Goal: Answer question/provide support: Share knowledge or assist other users

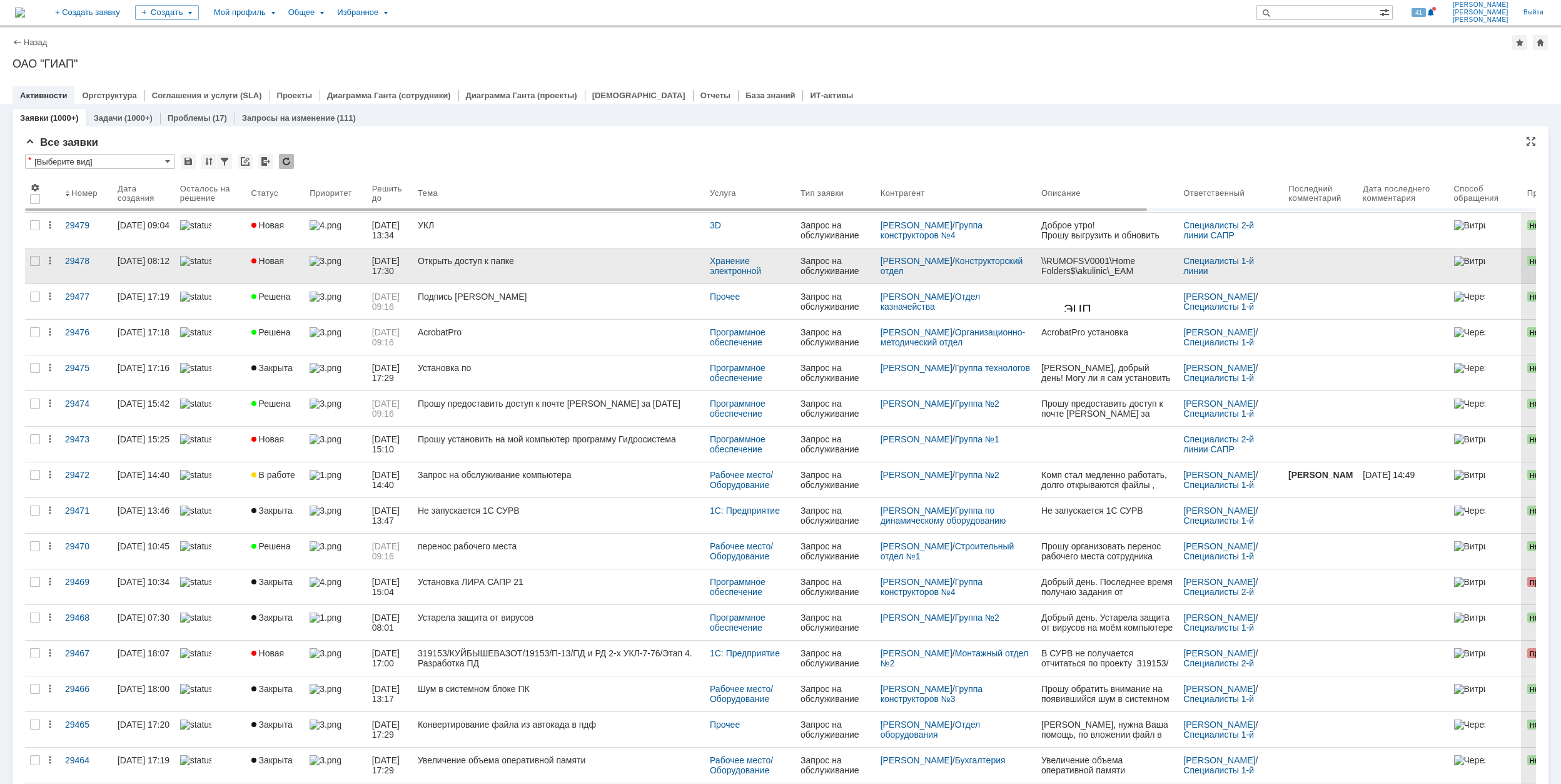
click at [481, 254] on link "Открыть доступ к папке" at bounding box center [559, 266] width 292 height 35
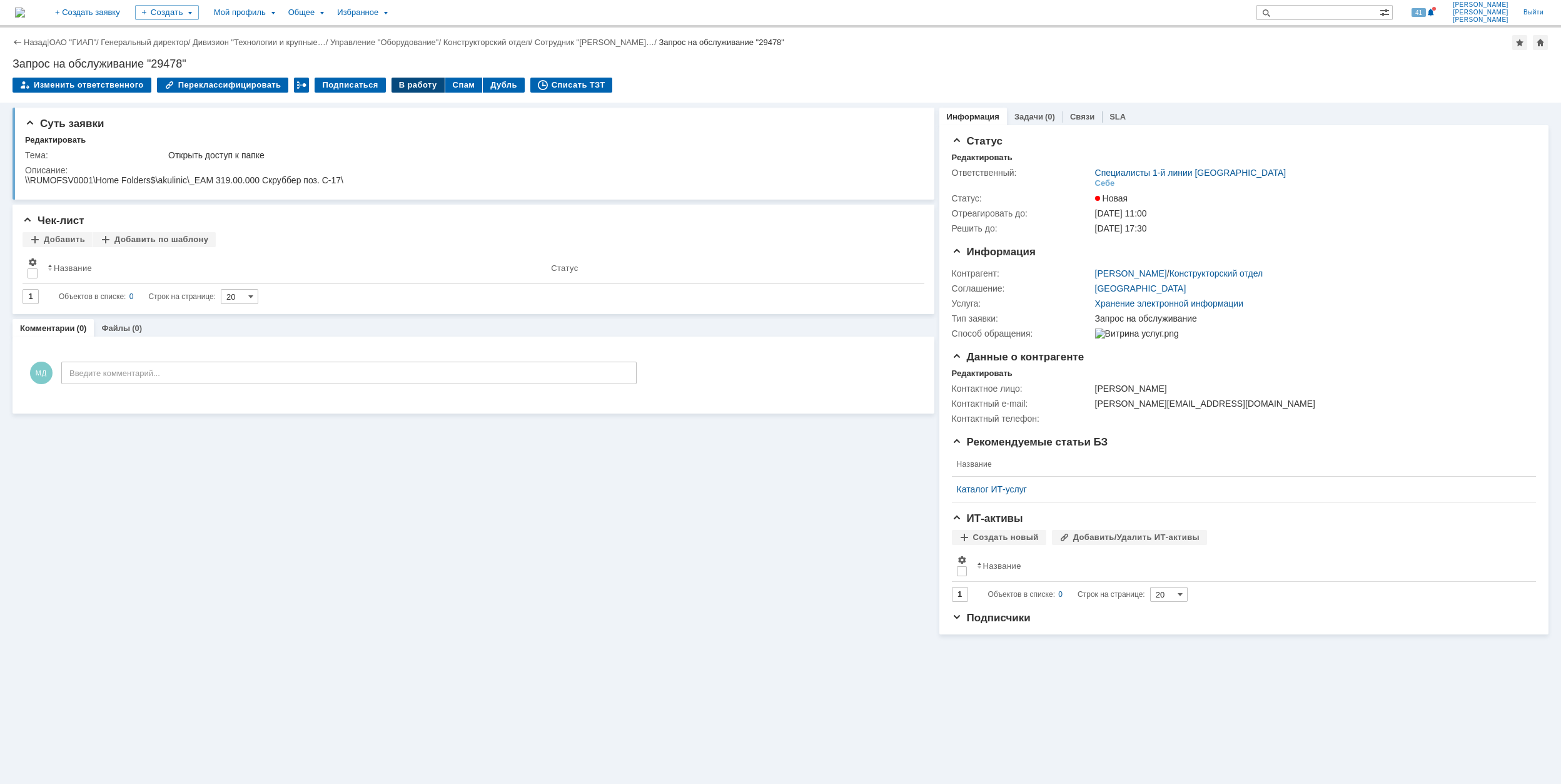
click at [401, 86] on div "В работу" at bounding box center [418, 85] width 53 height 15
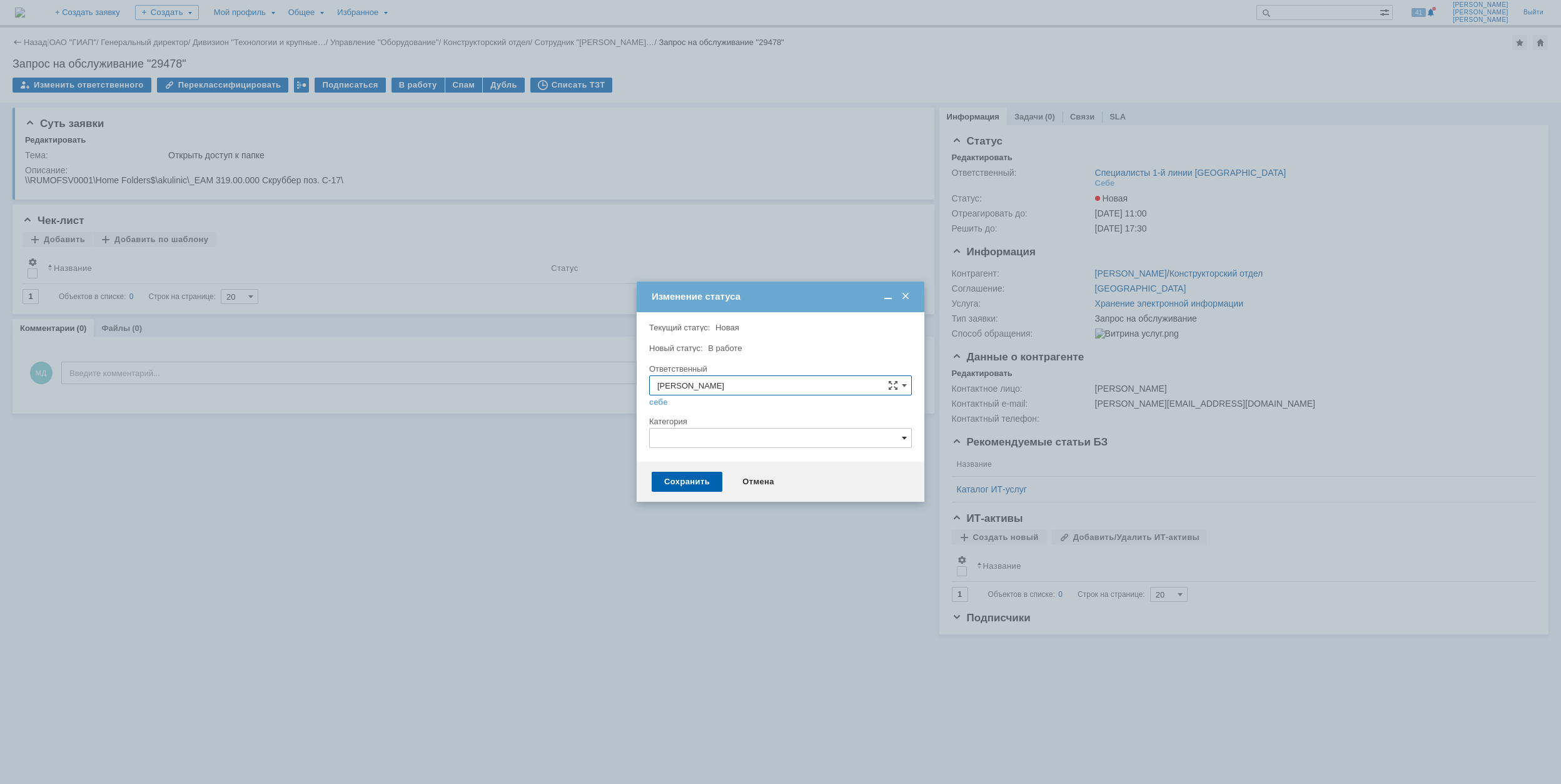
click at [902, 435] on span at bounding box center [905, 437] width 5 height 10
click at [852, 541] on span "Настройка/изменение прав доступа" at bounding box center [781, 543] width 247 height 10
type input "Настройка/изменение прав доступа"
click at [699, 480] on div "Сохранить" at bounding box center [687, 481] width 70 height 20
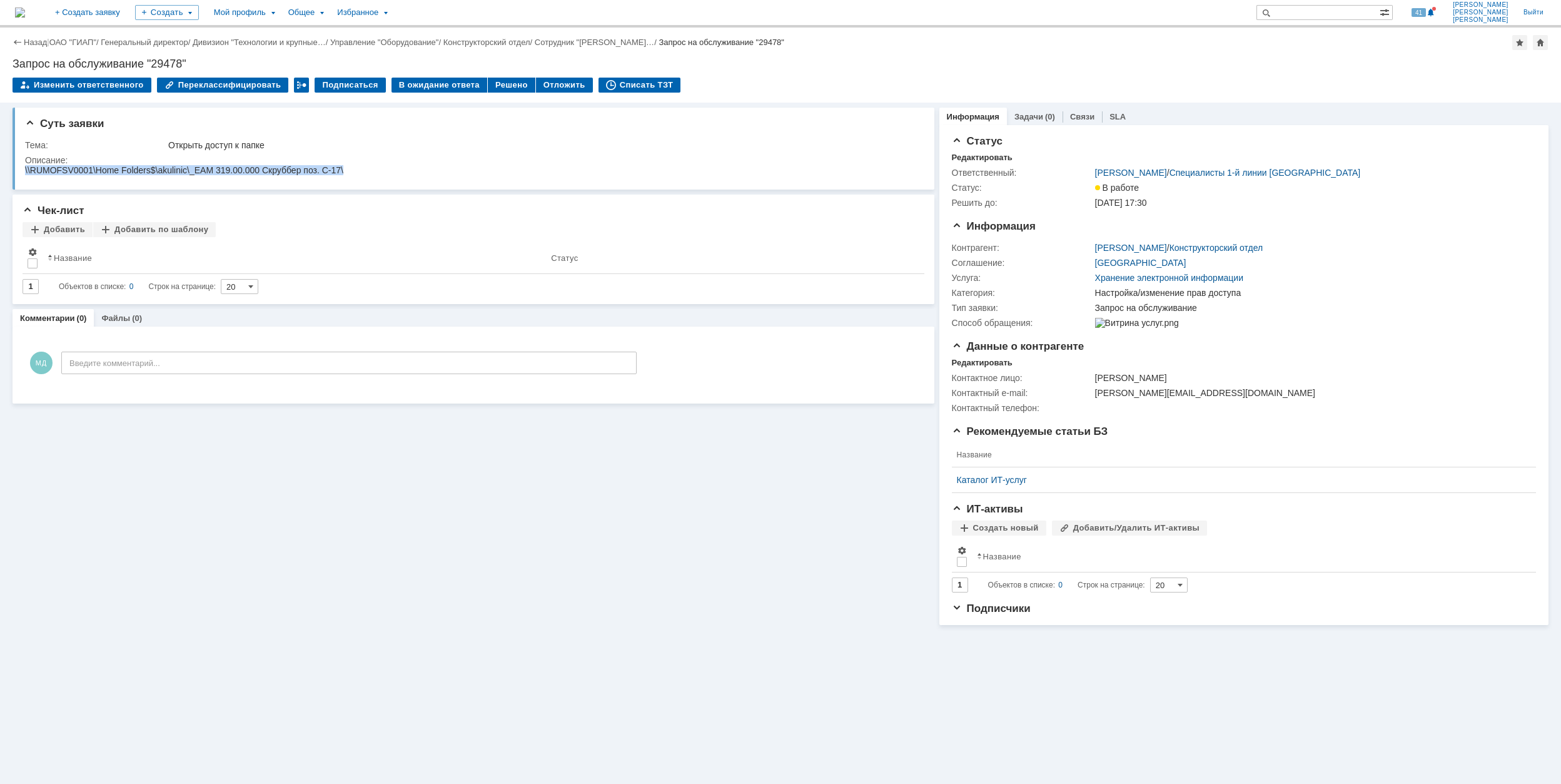
drag, startPoint x: 25, startPoint y: 173, endPoint x: 344, endPoint y: 169, distance: 319.0
click at [344, 169] on html "\\RUMOFSV0001\Home Folders$\akulinic\_ЕАМ 319.00.000 Скруббер поз. С-17\" at bounding box center [470, 170] width 889 height 11
copy div "\\RUMOFSV0001\Home Folders$\akulinic\_ЕАМ 319.00.000 Скруббер поз. С-17\"
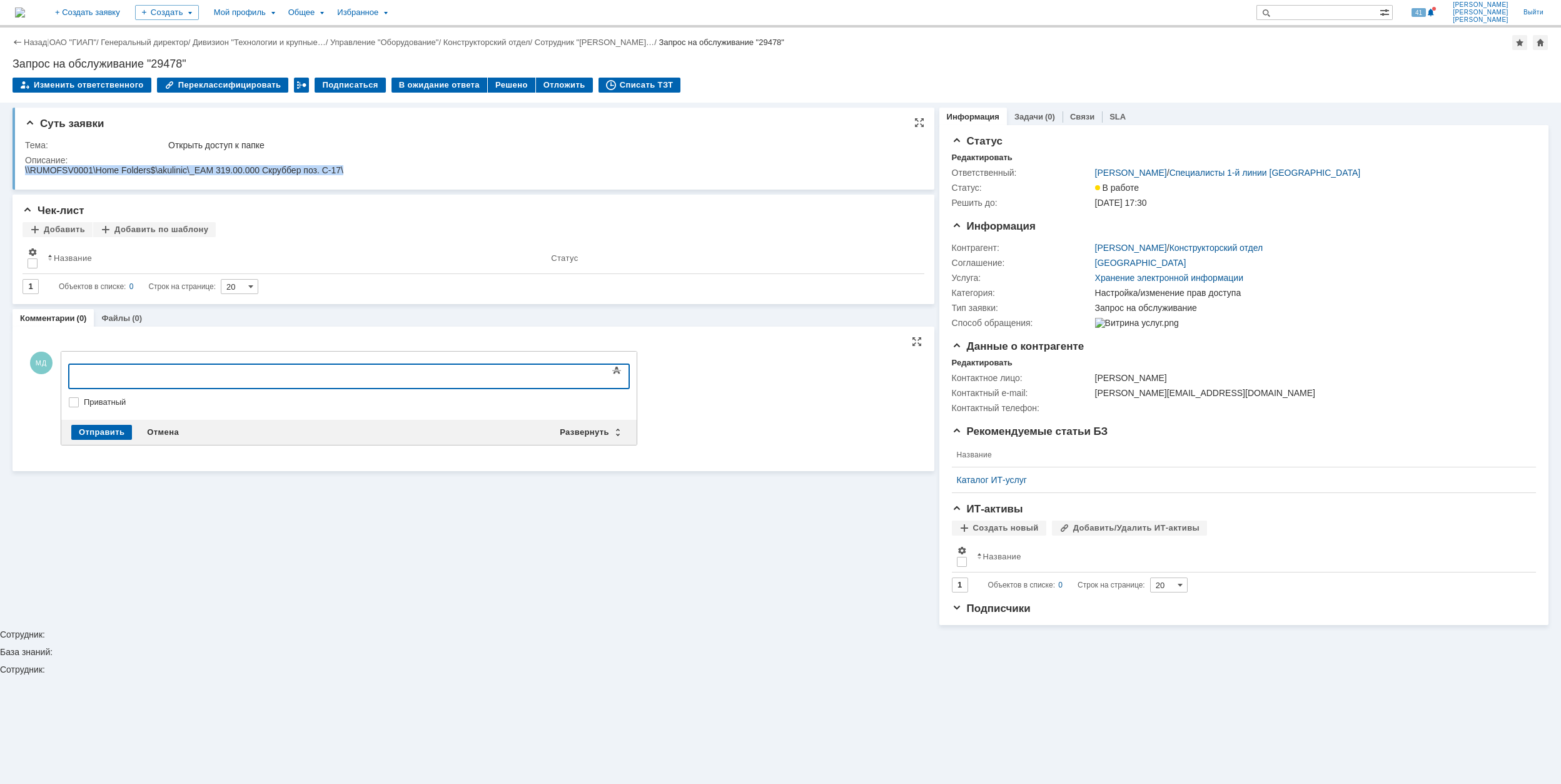
click at [200, 168] on div "\\RUMOFSV0001\Home Folders$\akulinic\_ЕАМ 319.00.000 Скруббер поз. С-17\" at bounding box center [184, 170] width 318 height 10
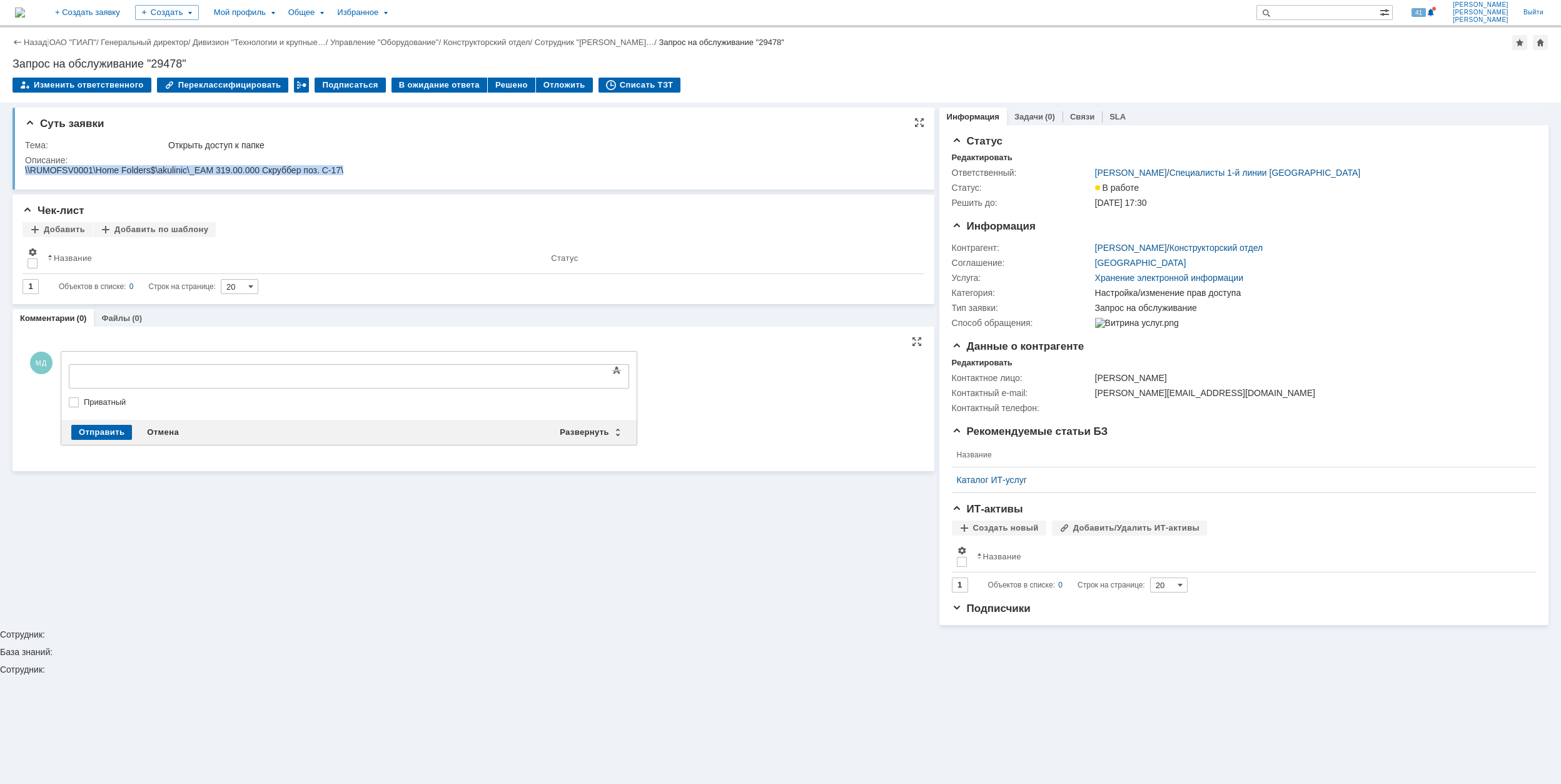
click at [193, 171] on div "\\RUMOFSV0001\Home Folders$\akulinic\_ЕАМ 319.00.000 Скруббер поз. С-17\" at bounding box center [184, 170] width 318 height 10
drag, startPoint x: 193, startPoint y: 171, endPoint x: 341, endPoint y: 170, distance: 148.0
click at [341, 170] on div "\\RUMOFSV0001\Home Folders$\akulinic\_ЕАМ 319.00.000 Скруббер поз. С-17\" at bounding box center [184, 170] width 318 height 10
copy div "ЕАМ 319.00.000 Скруббер поз. С-17"
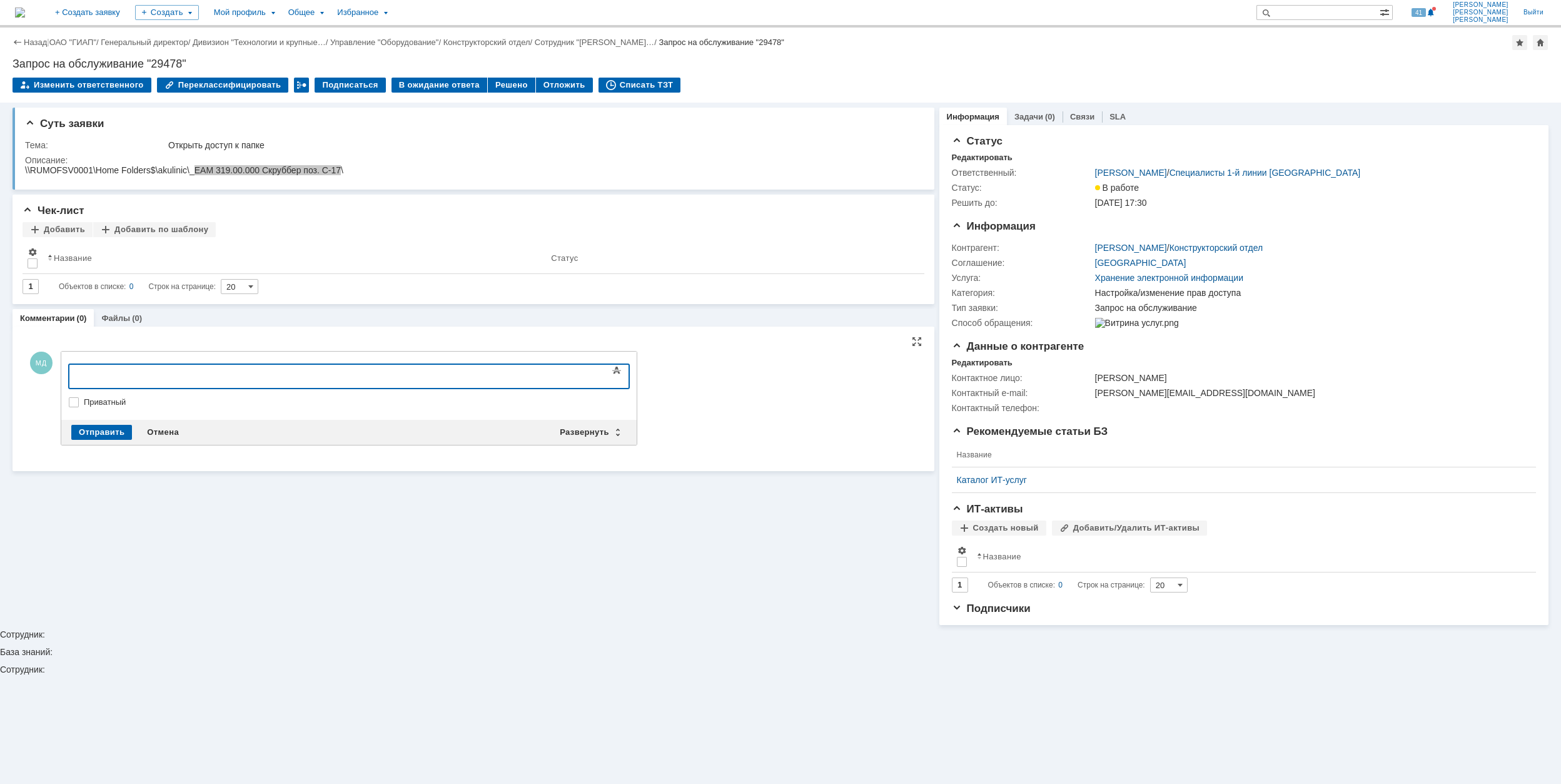
click at [179, 369] on div at bounding box center [171, 374] width 178 height 10
drag, startPoint x: 185, startPoint y: 374, endPoint x: 245, endPoint y: 375, distance: 60.0
click at [185, 375] on div "[PERSON_NAME], папка скопированна" at bounding box center [171, 374] width 178 height 10
click at [260, 375] on div "[PERSON_NAME], папка скопирована" at bounding box center [171, 374] width 178 height 10
click at [138, 373] on div "[PERSON_NAME], папка скопирована" at bounding box center [171, 374] width 178 height 10
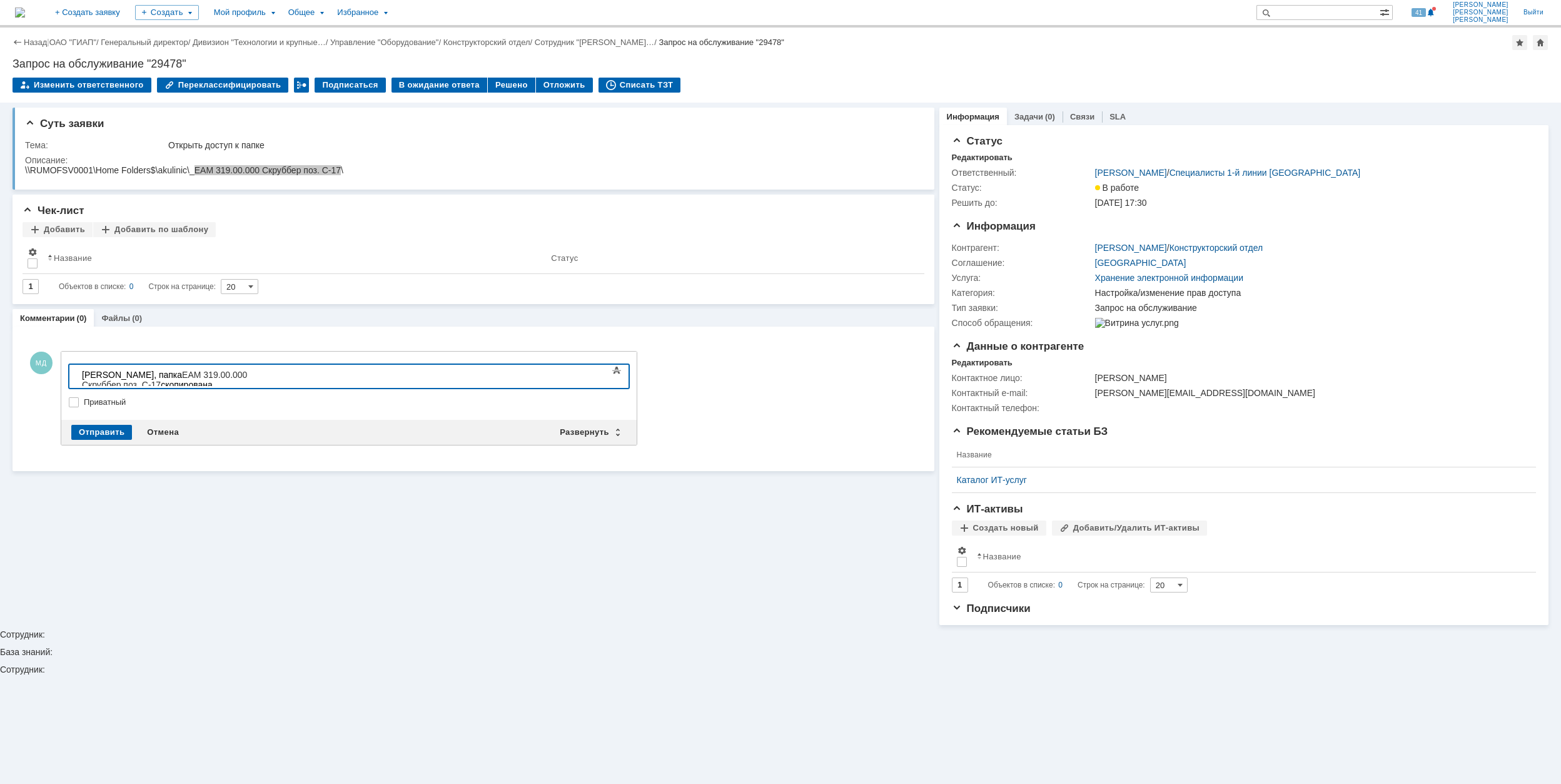
click at [260, 377] on div "[PERSON_NAME], папка ЕАМ 319.00.000 Скруббер поз. С-17 скопирована" at bounding box center [171, 379] width 178 height 20
click at [140, 372] on span "ЕАМ 319.00.000 Скруббер поз. С-17" at bounding box center [165, 379] width 165 height 20
drag, startPoint x: 285, startPoint y: 371, endPoint x: 389, endPoint y: 374, distance: 104.0
click at [253, 372] on span "ЕАМ 319.00.000 Скруббер поз. С-17" at bounding box center [167, 379] width 171 height 20
click at [253, 375] on span "ЕАМ 319.00.000 Скруббер поз. С-17" at bounding box center [167, 379] width 171 height 20
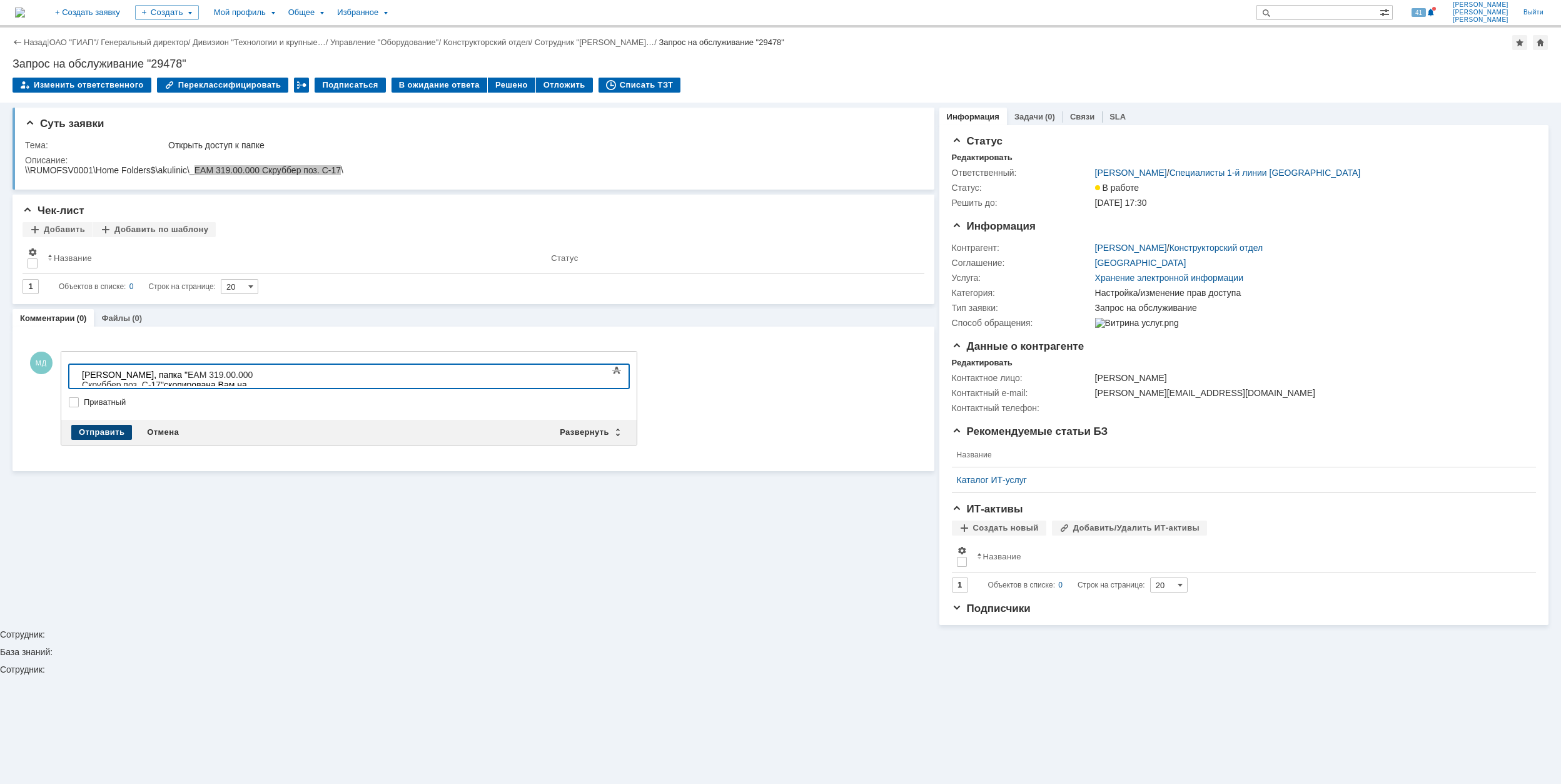
click at [100, 433] on div "Отправить" at bounding box center [101, 432] width 61 height 15
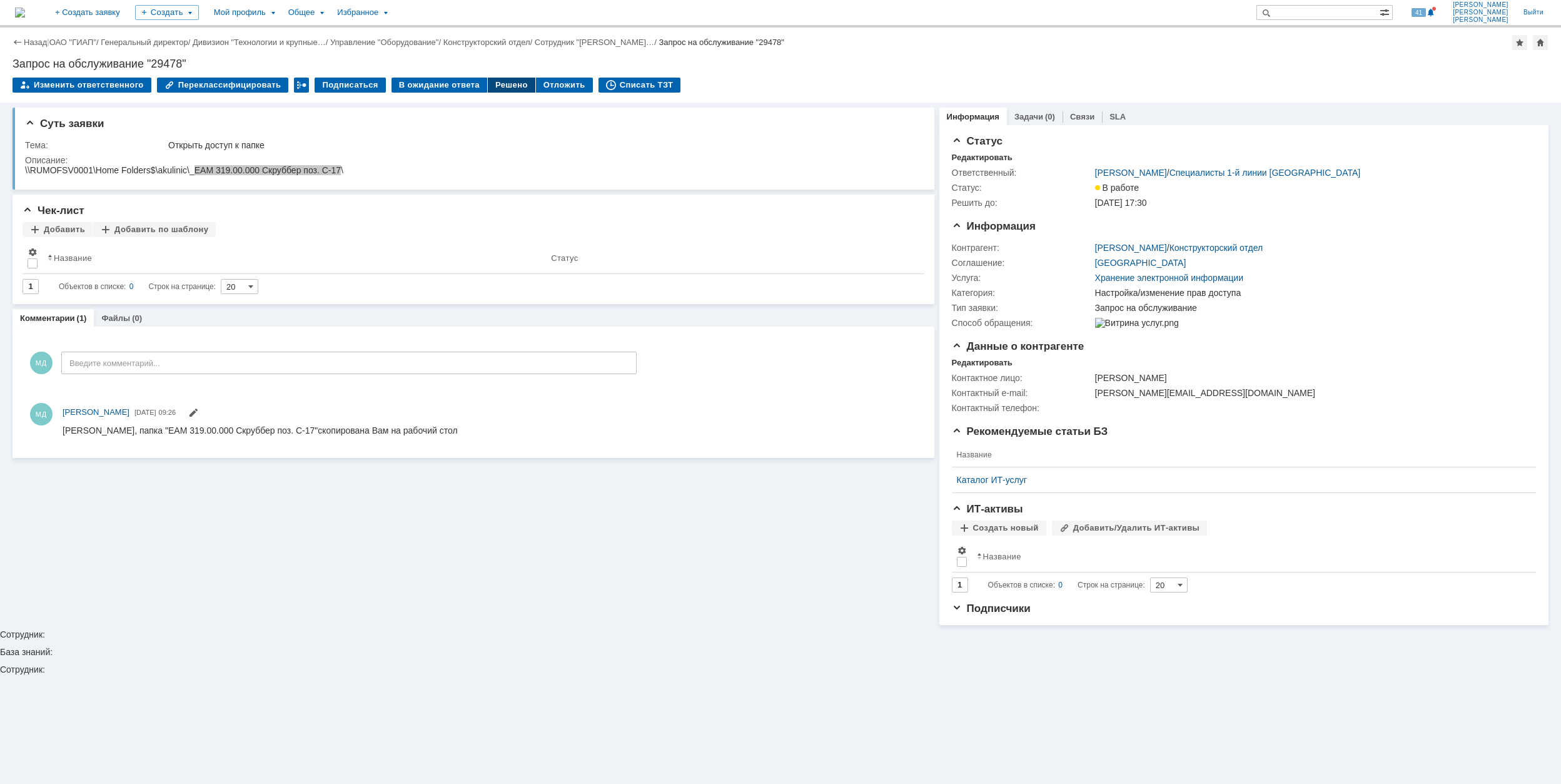
click at [496, 84] on div "Решено" at bounding box center [512, 85] width 48 height 15
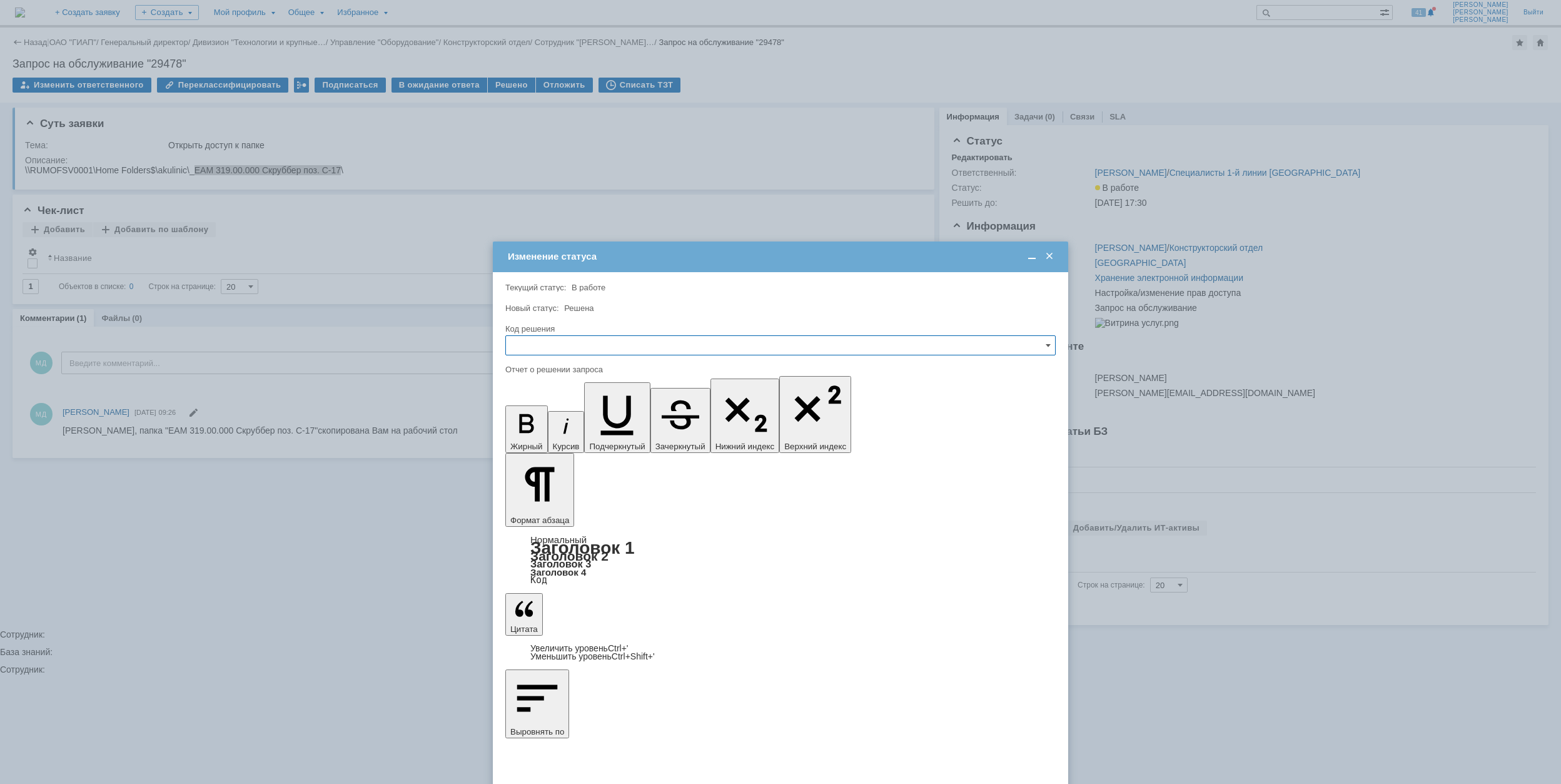
click at [572, 350] on input "text" at bounding box center [781, 345] width 550 height 20
click at [557, 424] on div "Решено" at bounding box center [781, 430] width 549 height 20
type input "Решено"
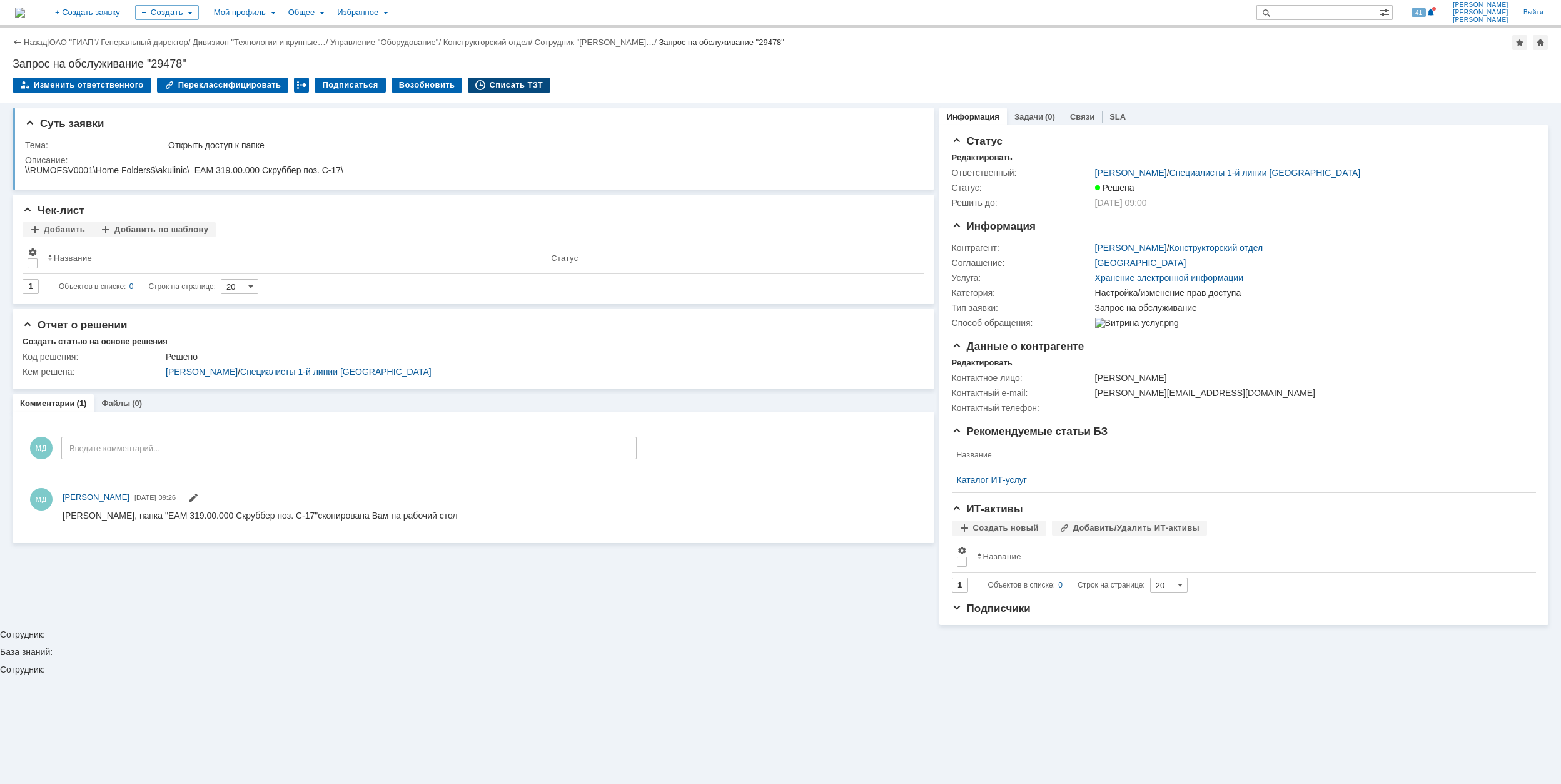
click at [486, 83] on div "Списать ТЗТ" at bounding box center [509, 85] width 83 height 15
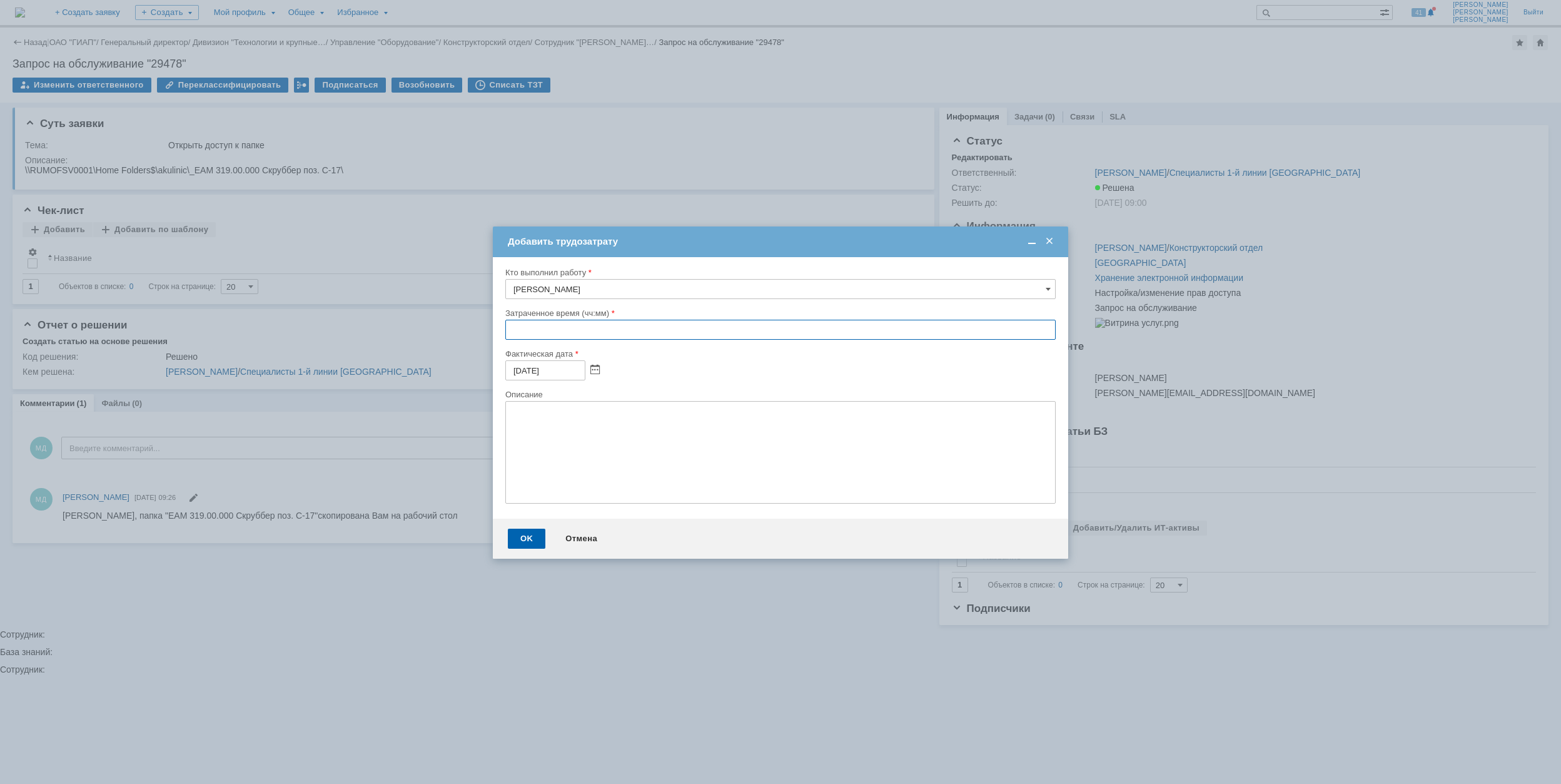
click at [509, 334] on input "text" at bounding box center [781, 329] width 550 height 20
type input "00:30"
click at [533, 538] on div "OK" at bounding box center [526, 538] width 37 height 20
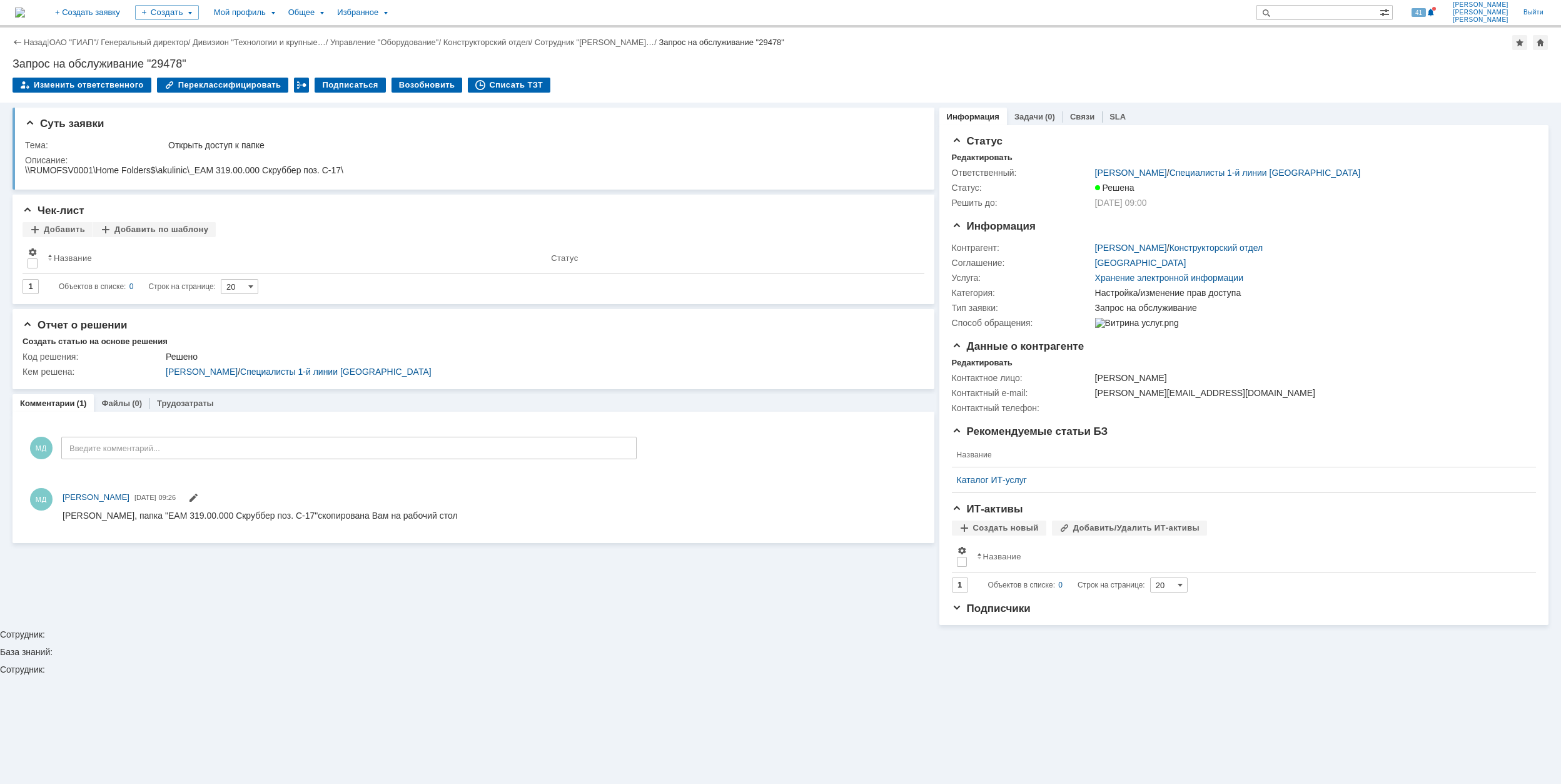
click at [84, 41] on link "ОАО "ГИАП"" at bounding box center [73, 42] width 47 height 10
